Goal: Find specific page/section: Find specific page/section

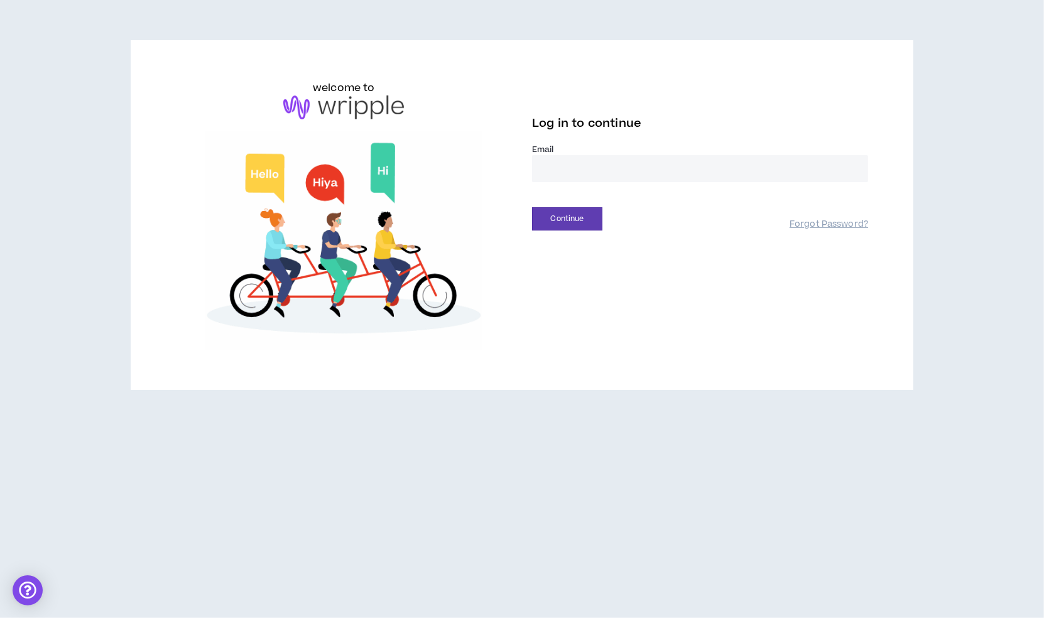
click at [694, 150] on label "Email *" at bounding box center [700, 149] width 336 height 11
click at [687, 163] on input "email" at bounding box center [700, 168] width 336 height 27
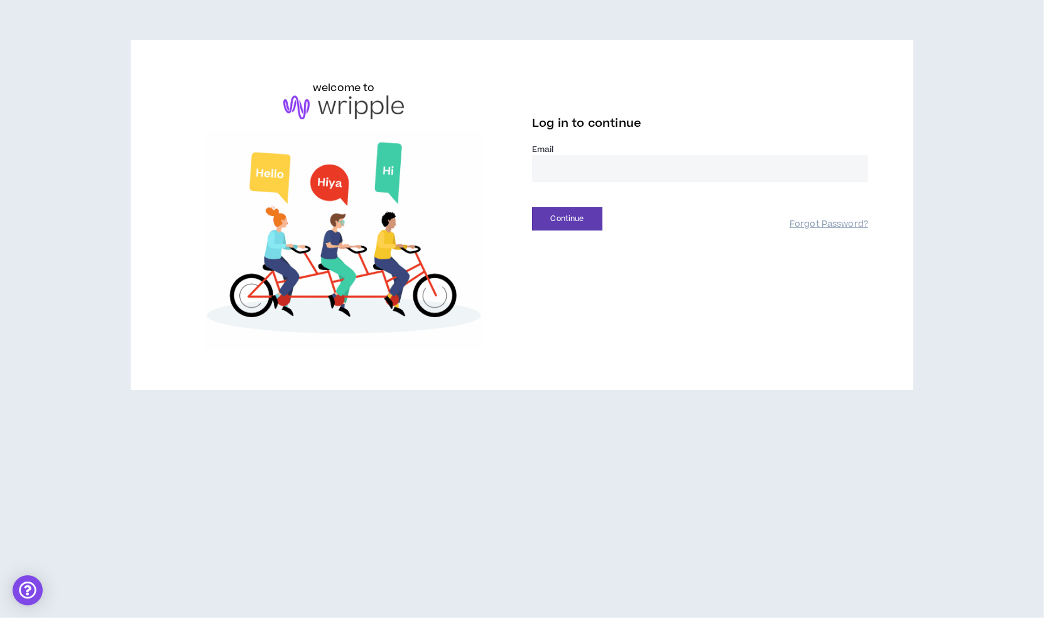
type input "**********"
click at [553, 219] on button "Continue" at bounding box center [567, 218] width 70 height 23
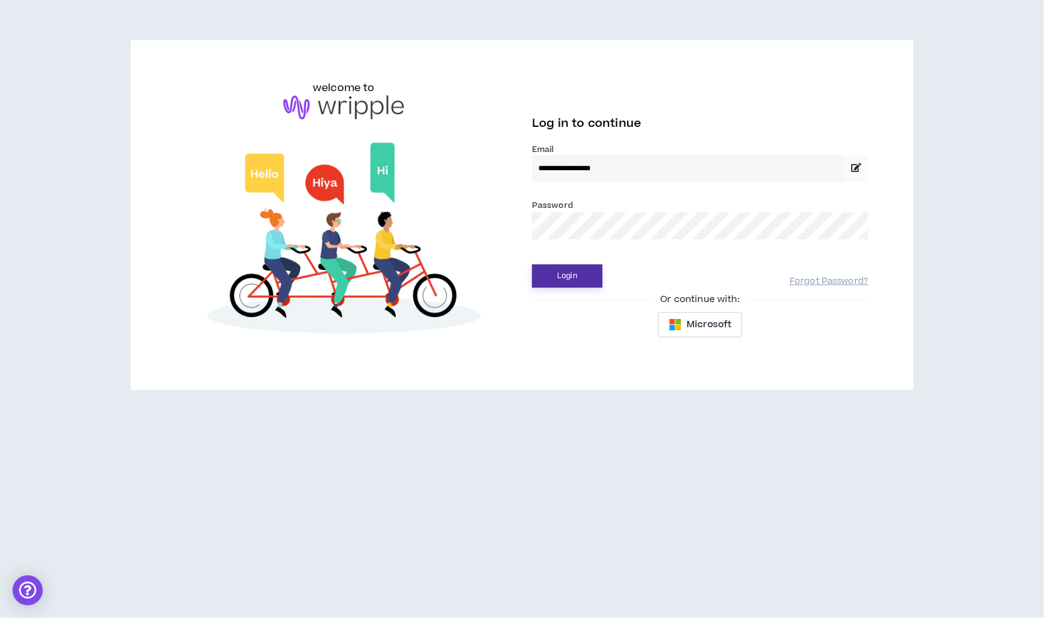
click at [571, 275] on button "Login" at bounding box center [567, 275] width 70 height 23
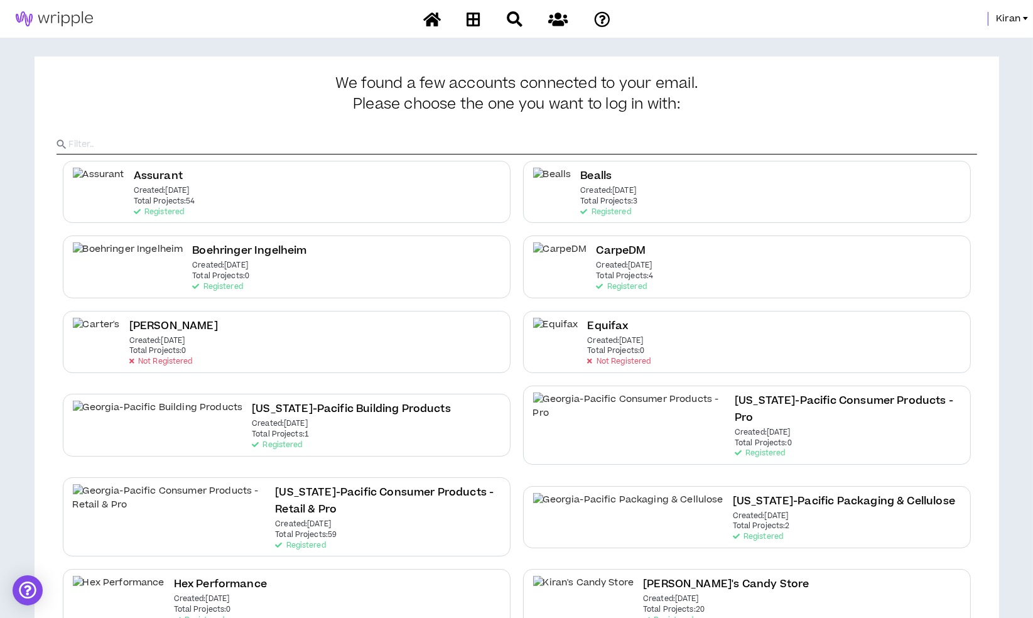
click at [992, 18] on div "Kiran" at bounding box center [830, 19] width 407 height 14
click at [1012, 16] on span "Kiran" at bounding box center [1008, 19] width 24 height 14
click at [968, 47] on link "System Admin Portal" at bounding box center [969, 42] width 114 height 19
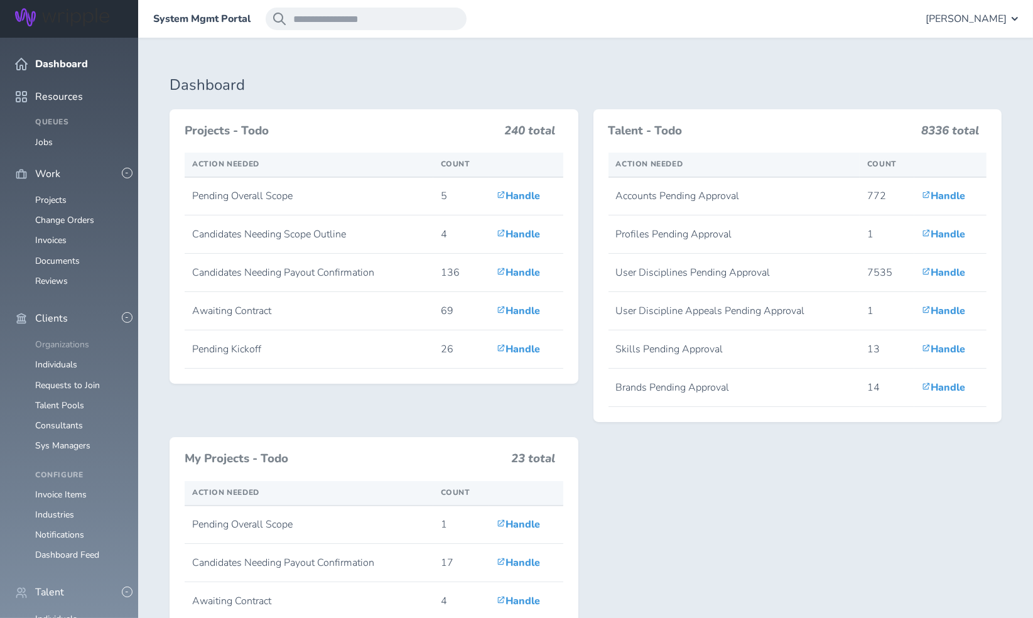
click at [64, 338] on link "Organizations" at bounding box center [62, 344] width 54 height 12
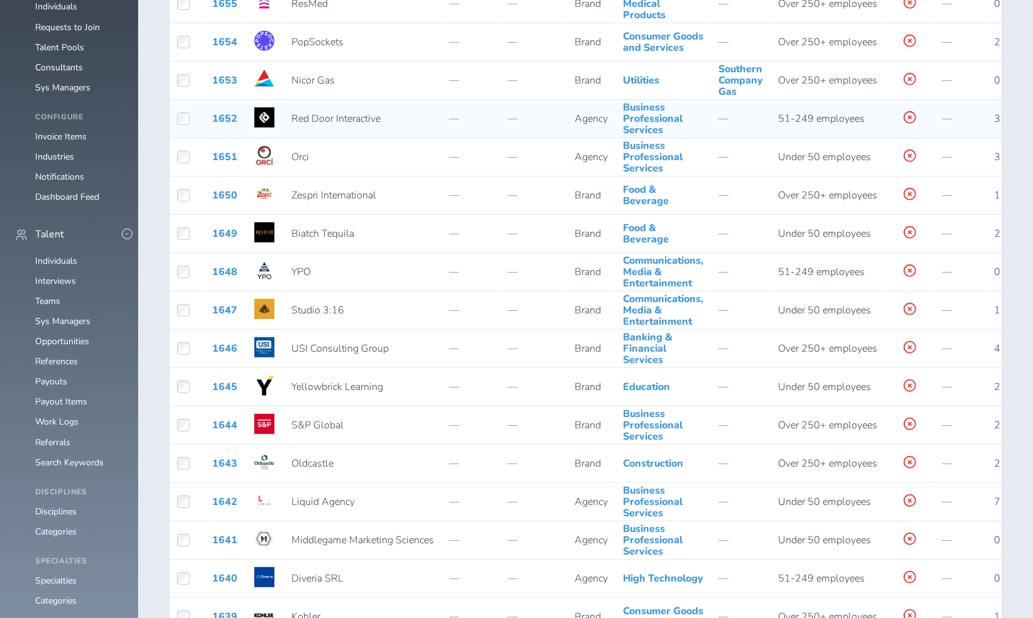
scroll to position [327, 0]
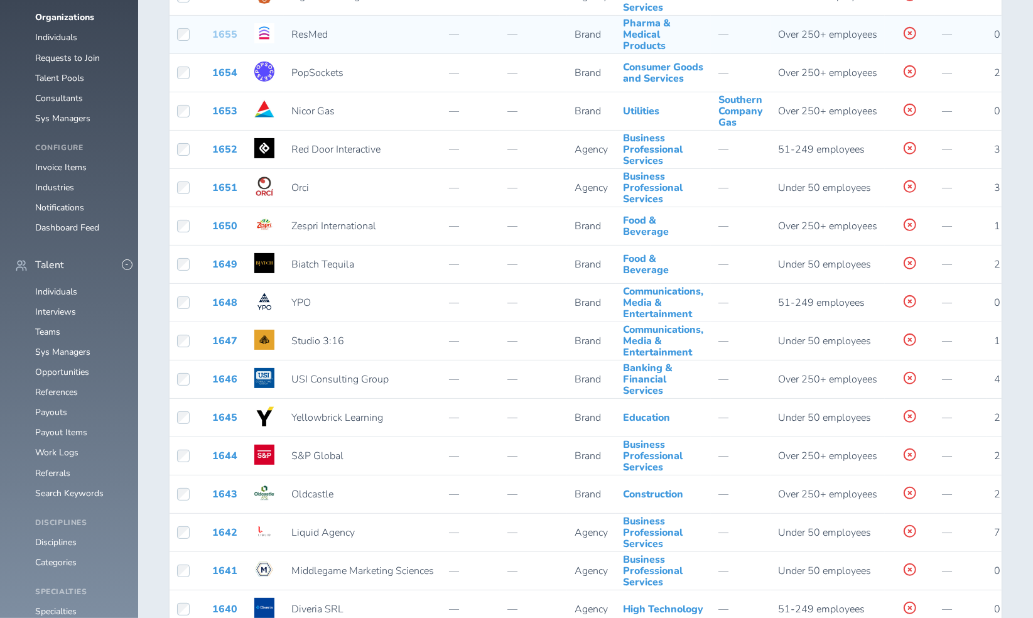
click at [225, 38] on link "1655" at bounding box center [224, 35] width 25 height 14
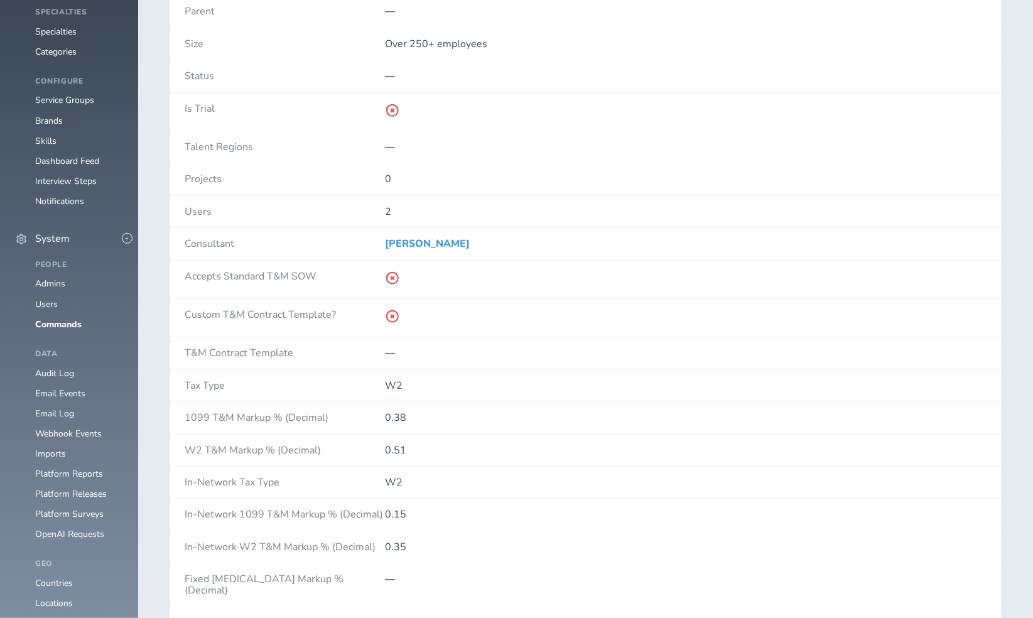
scroll to position [1116, 0]
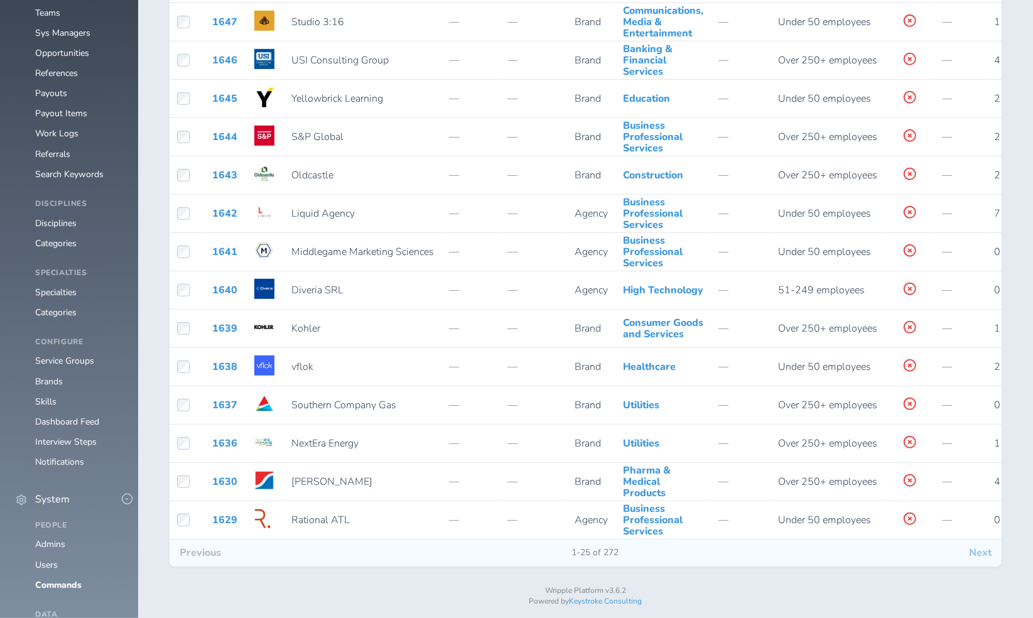
scroll to position [676, 0]
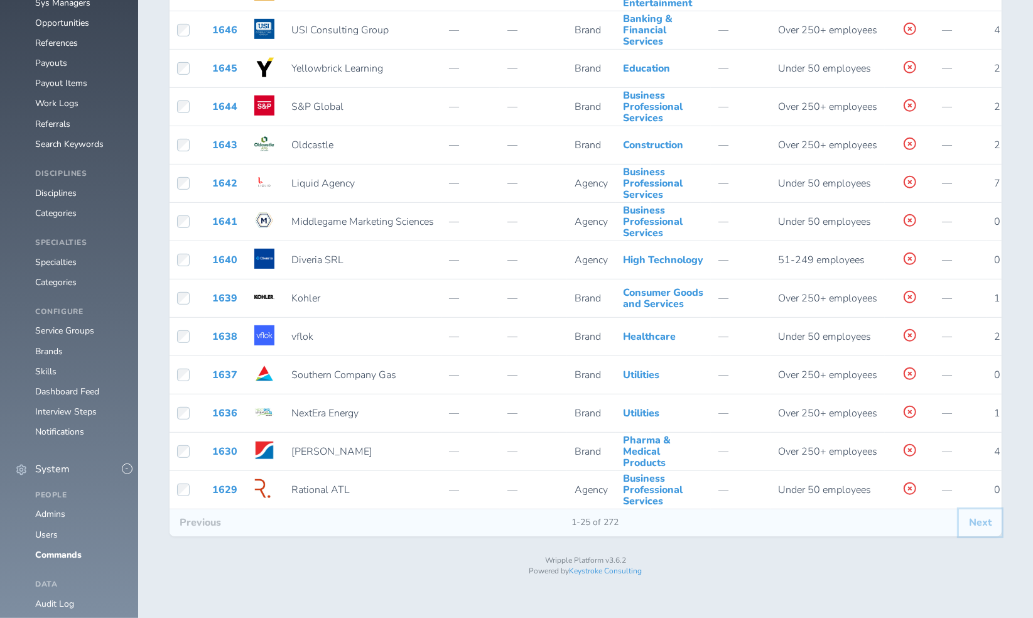
click at [972, 536] on button "Next" at bounding box center [980, 522] width 43 height 26
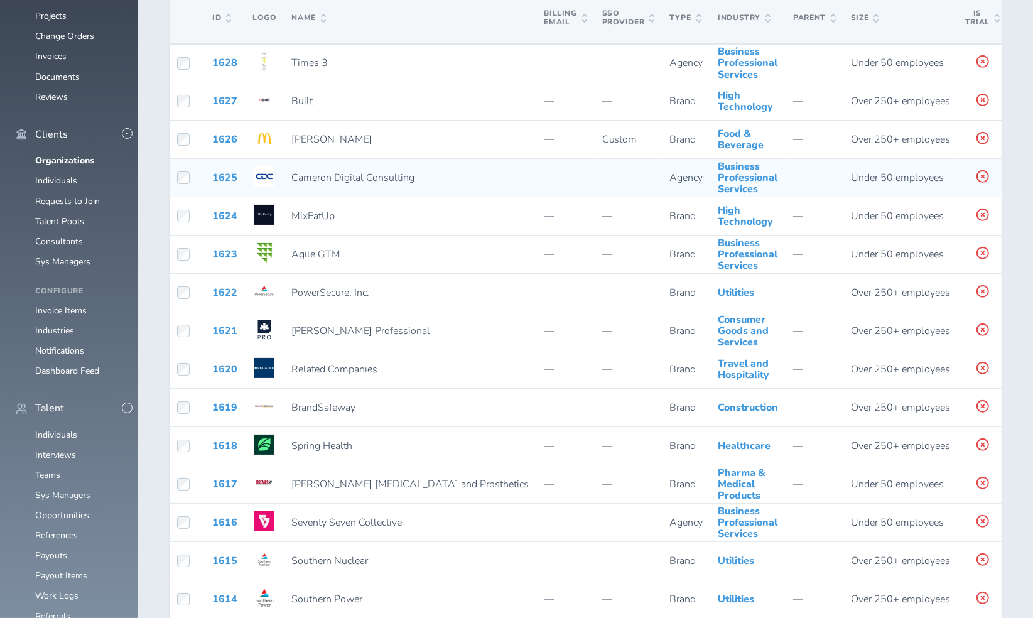
scroll to position [279, 0]
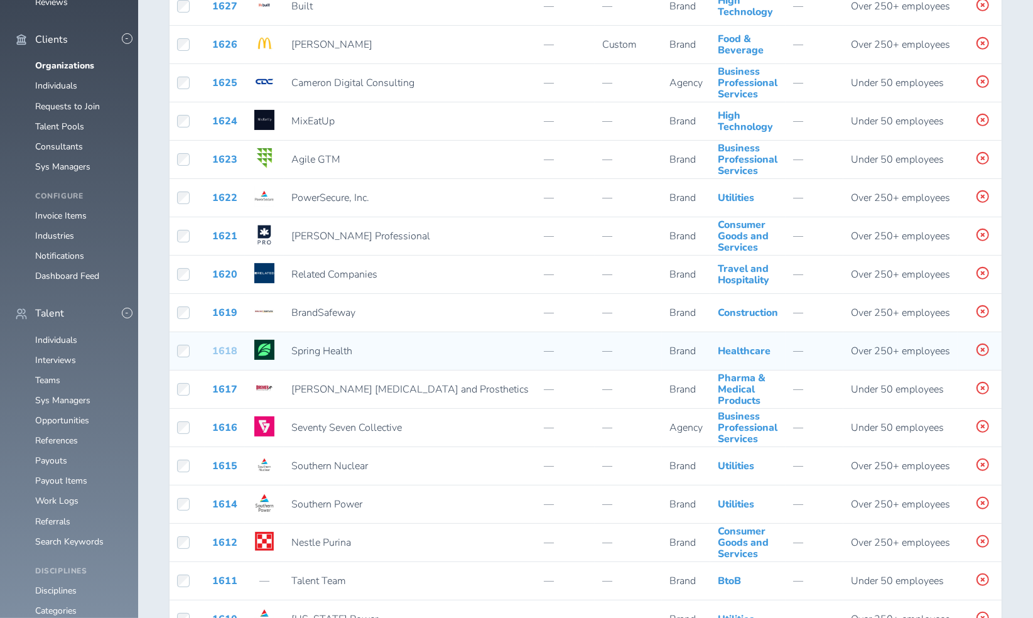
click at [224, 358] on link "1618" at bounding box center [224, 351] width 25 height 14
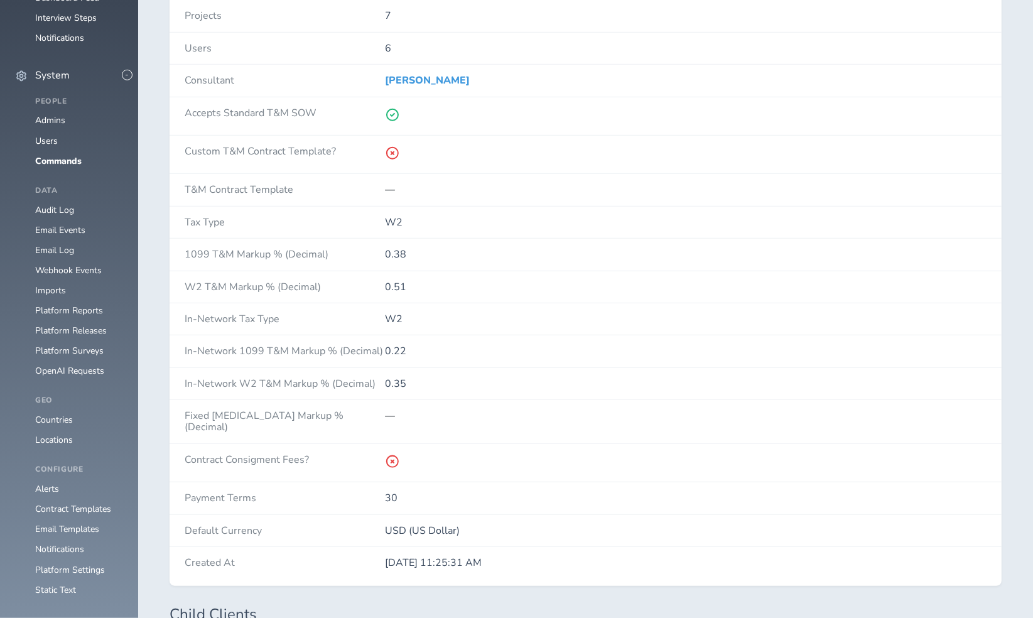
scroll to position [1116, 0]
